Goal: Find specific page/section: Find specific page/section

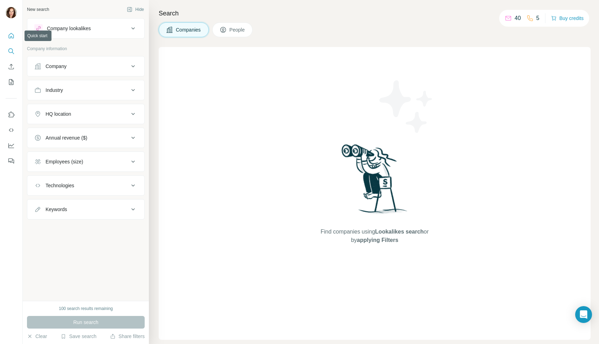
click at [10, 37] on icon "Quick start" at bounding box center [11, 35] width 7 height 7
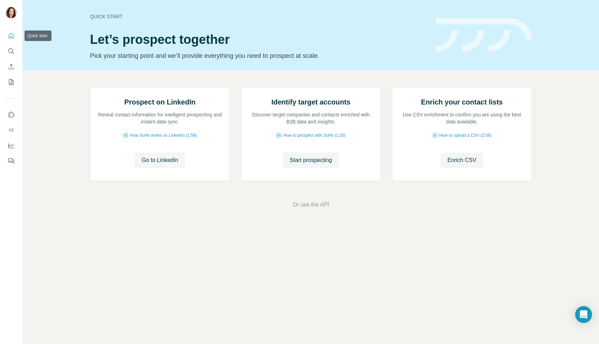
click at [10, 37] on icon "Quick start" at bounding box center [11, 35] width 7 height 7
click at [143, 164] on span "Go to LinkedIn" at bounding box center [160, 160] width 36 height 8
click at [164, 164] on span "Go to LinkedIn" at bounding box center [160, 160] width 36 height 8
click at [12, 33] on icon "Quick start" at bounding box center [11, 35] width 7 height 7
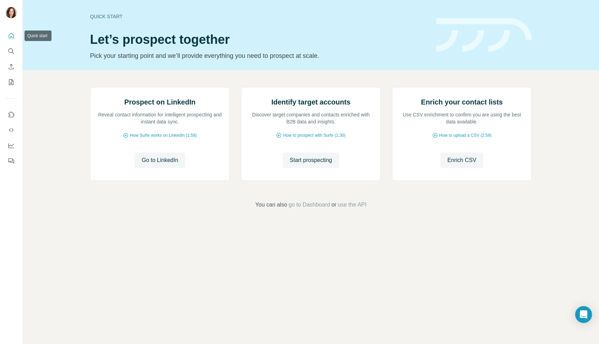
click at [12, 33] on icon "Quick start" at bounding box center [11, 35] width 7 height 7
click at [11, 50] on icon "Search" at bounding box center [11, 51] width 7 height 7
